Goal: Navigation & Orientation: Find specific page/section

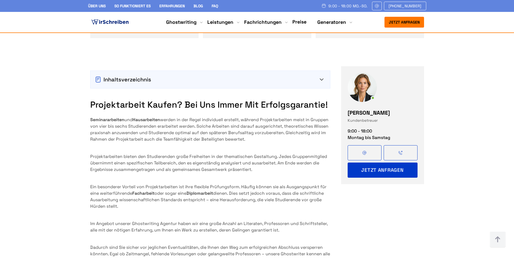
scroll to position [677, 0]
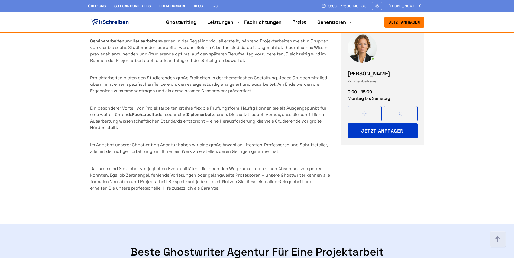
click at [368, 46] on img at bounding box center [361, 48] width 29 height 29
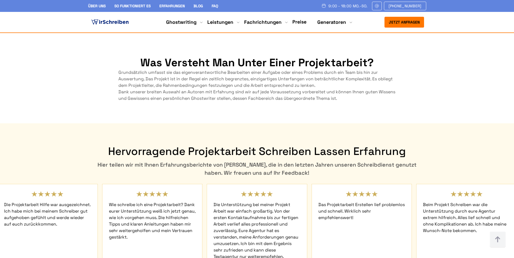
scroll to position [2412, 0]
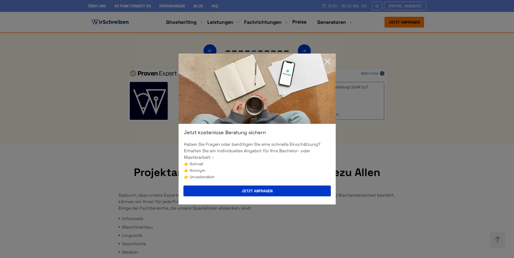
click at [326, 62] on icon at bounding box center [327, 61] width 11 height 11
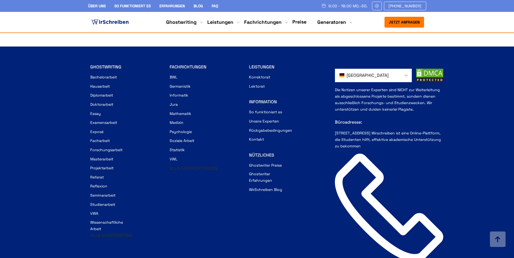
scroll to position [3791, 0]
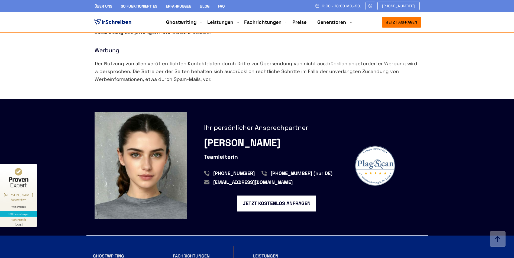
scroll to position [704, 0]
